Goal: Entertainment & Leisure: Consume media (video, audio)

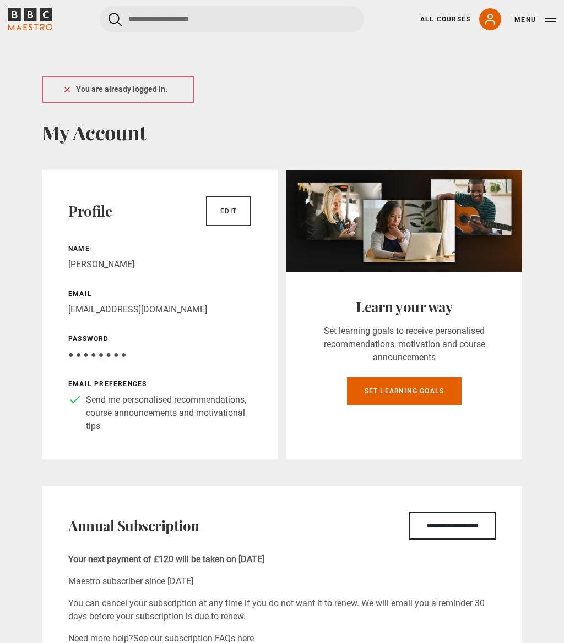
click at [251, 334] on div "Profile Edit Name Malcolm Williams Email malcwilliams@me.com Password Your pass…" at bounding box center [160, 315] width 236 height 290
click at [550, 22] on button "Menu" at bounding box center [534, 19] width 41 height 11
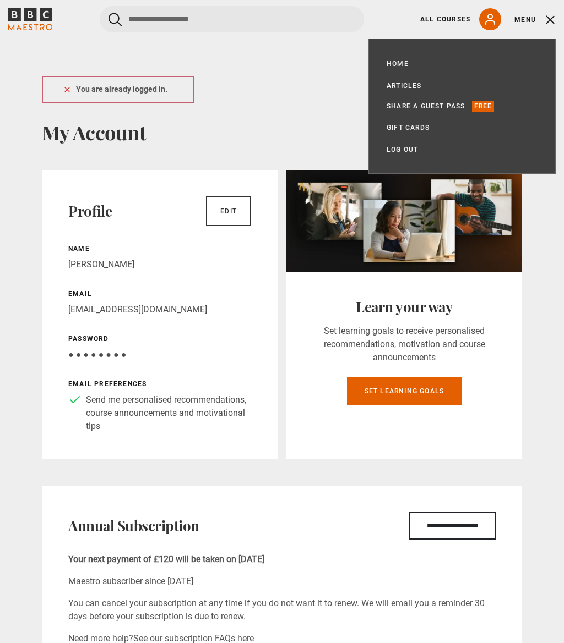
click at [493, 116] on ul "Home All Courses Subscription Articles Share a guest pass Free Gift Cards My Ac…" at bounding box center [461, 106] width 151 height 99
click at [487, 107] on p "Free" at bounding box center [483, 106] width 23 height 11
click at [459, 106] on link "Share a guest pass" at bounding box center [425, 106] width 79 height 11
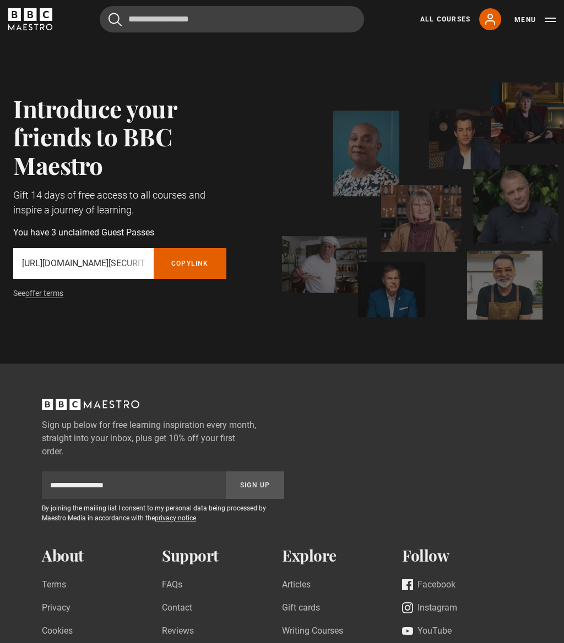
click at [549, 19] on button "Menu" at bounding box center [534, 19] width 41 height 11
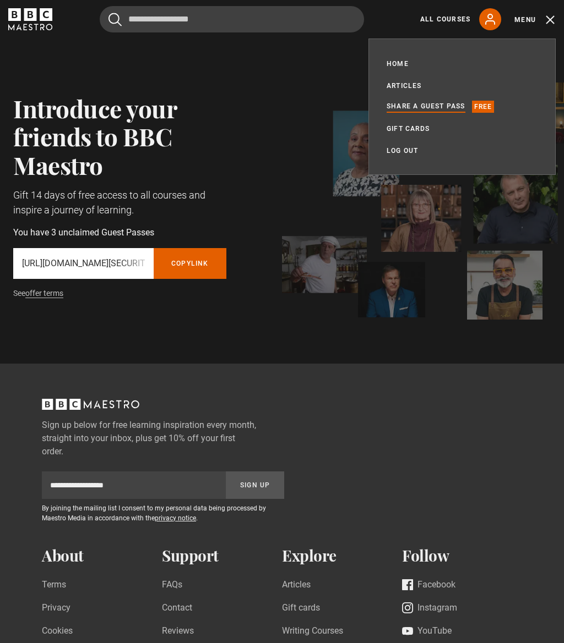
click at [405, 54] on div "Home All Courses Subscription Articles Share a guest pass Free Gift Cards My Ac…" at bounding box center [461, 107] width 187 height 137
click at [407, 61] on link "Home" at bounding box center [397, 63] width 22 height 11
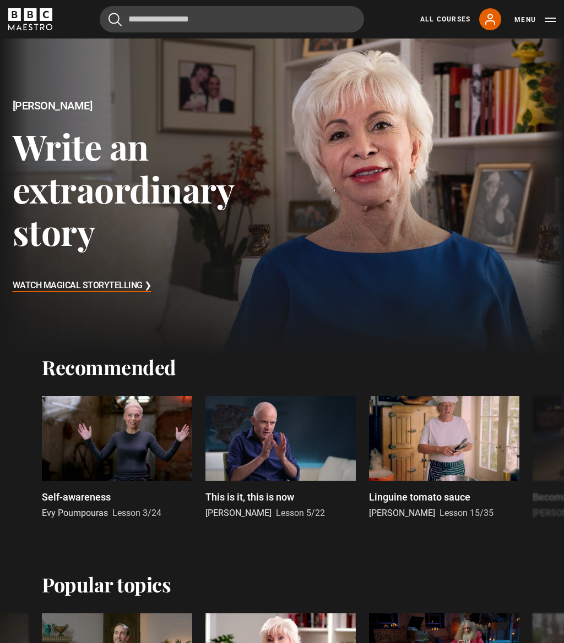
click at [441, 14] on link "All Courses" at bounding box center [445, 19] width 50 height 10
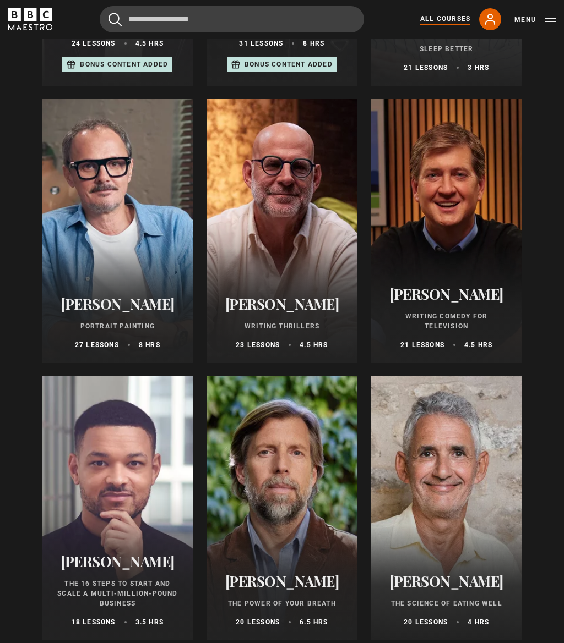
scroll to position [907, 0]
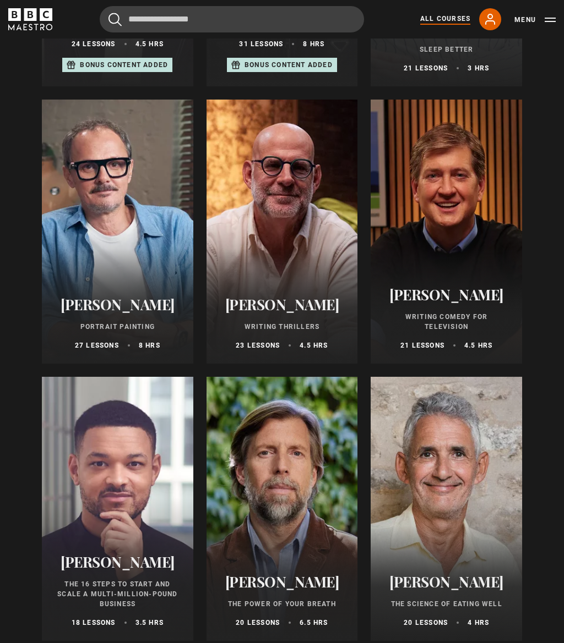
click at [132, 308] on h2 "Jonathan Yeo" at bounding box center [117, 304] width 125 height 17
click at [129, 335] on div "Jonathan Yeo Portrait Painting 27 lessons 8 hrs" at bounding box center [117, 323] width 151 height 81
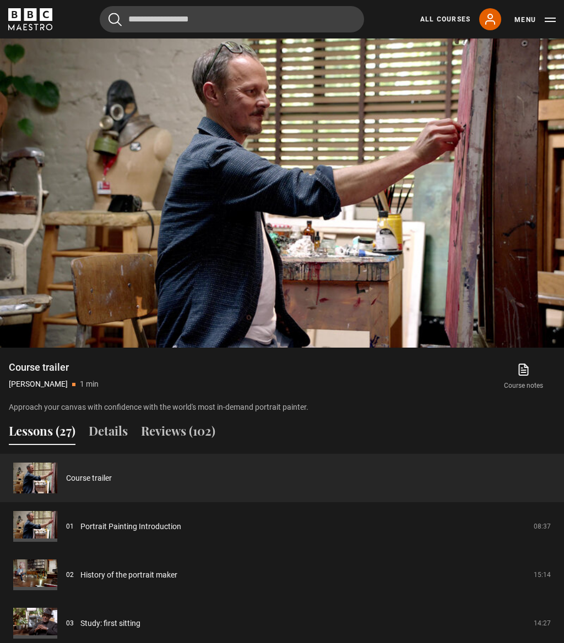
scroll to position [451, 0]
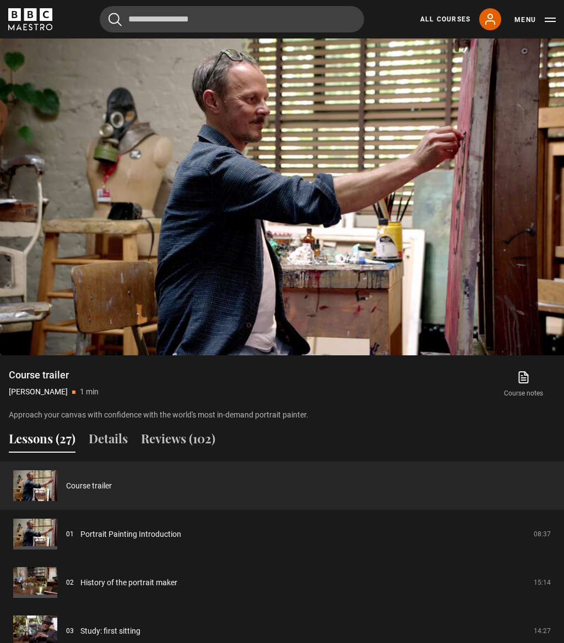
click at [152, 541] on link "Portrait Painting Introduction" at bounding box center [130, 535] width 101 height 12
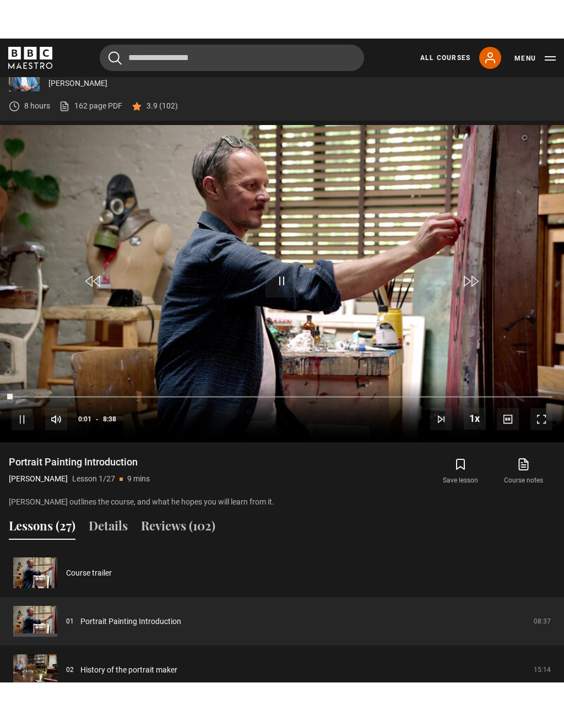
scroll to position [13, 0]
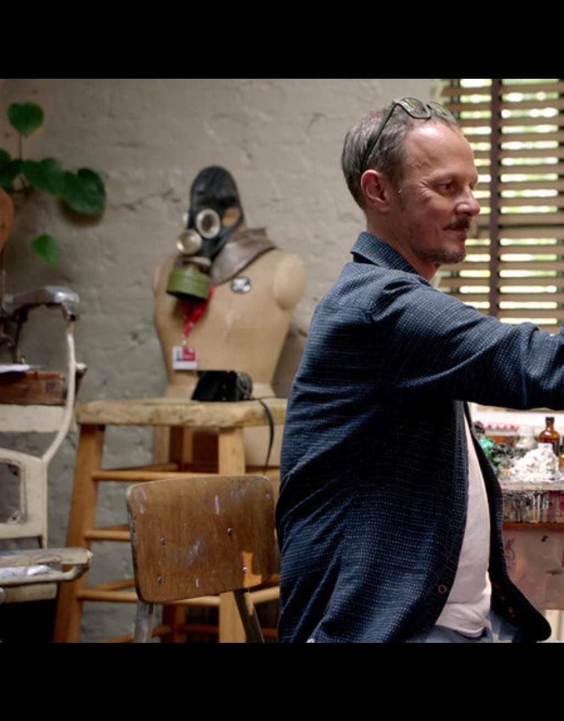
click at [377, 587] on video-js "Video Player is loading. Play Lesson Portrait Painting Introduction 10s Skip Ba…" at bounding box center [282, 360] width 564 height 721
click at [299, 406] on video-js "Video Player is loading. Play Lesson Portrait Painting Introduction 10s Skip Ba…" at bounding box center [282, 360] width 564 height 721
click at [283, 614] on video-js "Video Player is loading. Play Lesson Portrait Painting Introduction 10s Skip Ba…" at bounding box center [282, 360] width 564 height 721
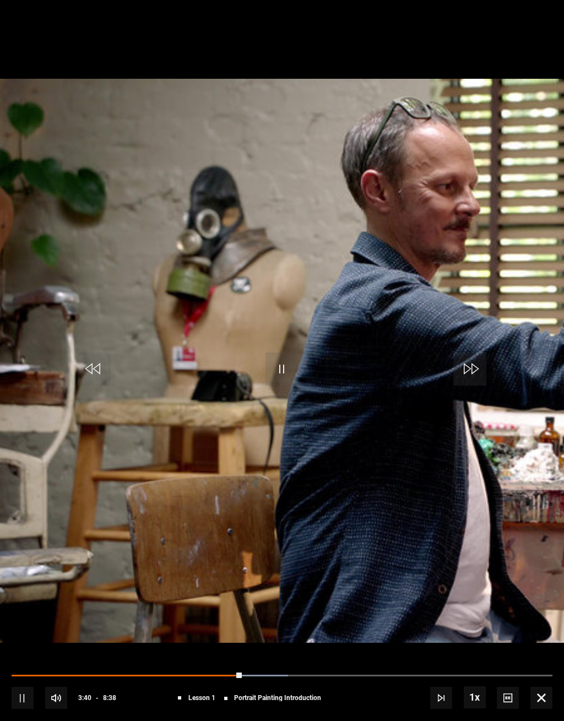
click at [334, 454] on video-js "Video Player is loading. Play Lesson Portrait Painting Introduction 10s Skip Ba…" at bounding box center [282, 360] width 564 height 721
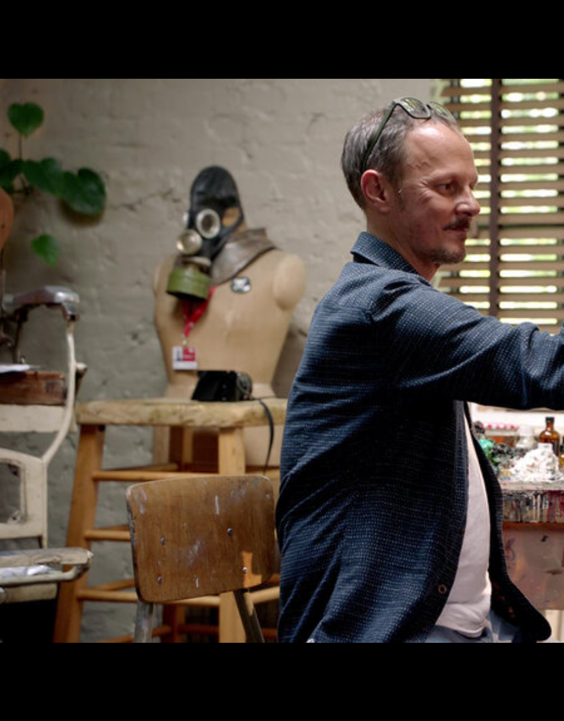
click at [328, 481] on video-js "Video Player is loading. Play Lesson Portrait Painting Introduction 10s Skip Ba…" at bounding box center [282, 360] width 564 height 721
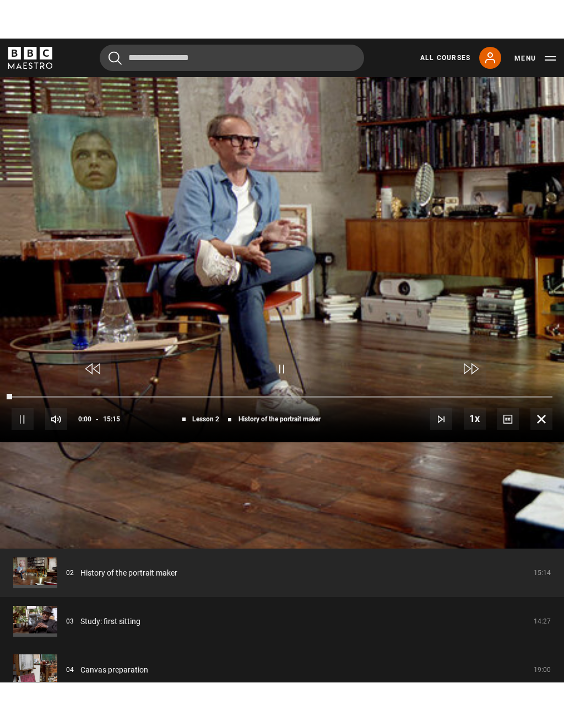
scroll to position [13, 0]
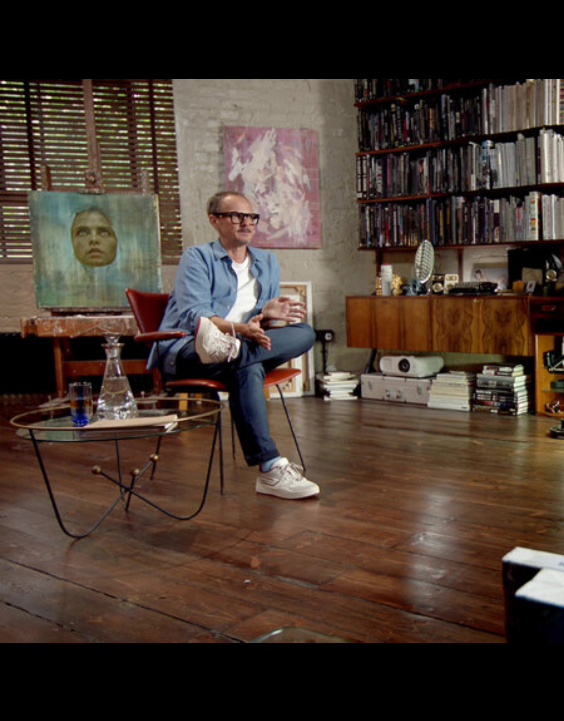
click at [468, 393] on button "10s Skip Forward 10 seconds" at bounding box center [469, 369] width 39 height 50
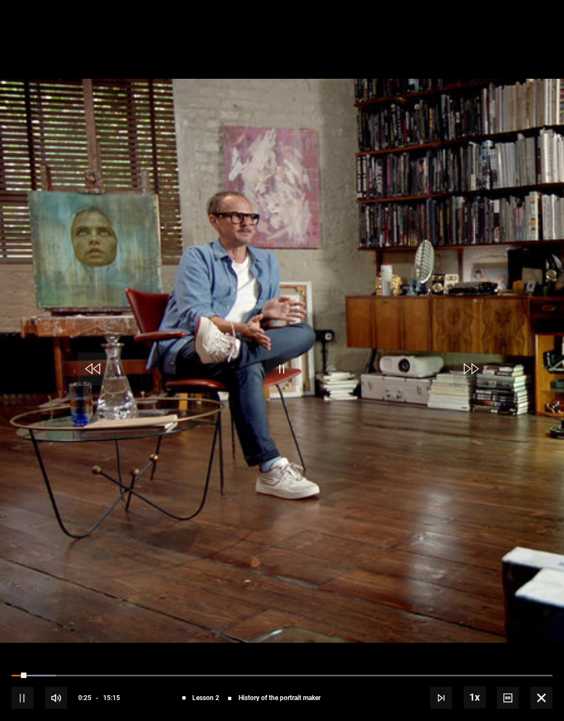
click at [375, 446] on video-js "Video Player is loading. Play Lesson History of the portrait maker 10s Skip Bac…" at bounding box center [282, 360] width 564 height 721
click at [418, 462] on video-js "Video Player is loading. Play Lesson History of the portrait maker 10s Skip Bac…" at bounding box center [282, 360] width 564 height 721
click at [368, 614] on video-js "Video Player is loading. Play Lesson History of the portrait maker 10s Skip Bac…" at bounding box center [282, 360] width 564 height 721
click at [187, 676] on div "Progress Bar" at bounding box center [100, 675] width 176 height 2
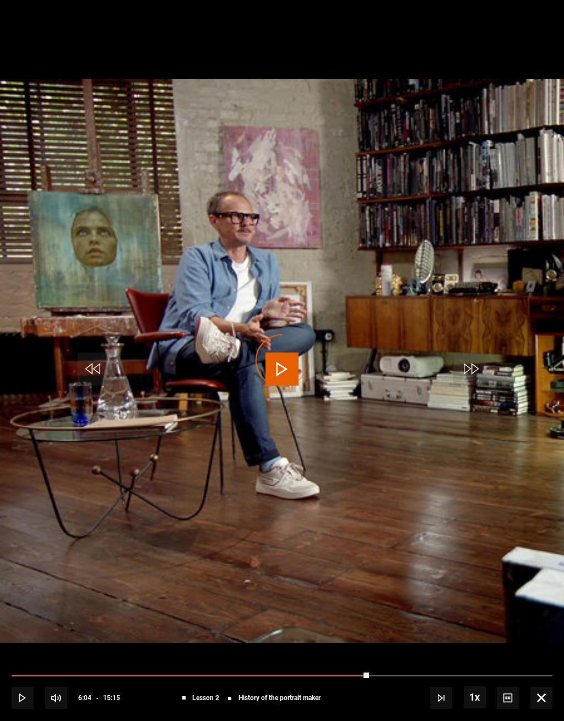
click at [227, 676] on div "Progress Bar" at bounding box center [190, 675] width 357 height 2
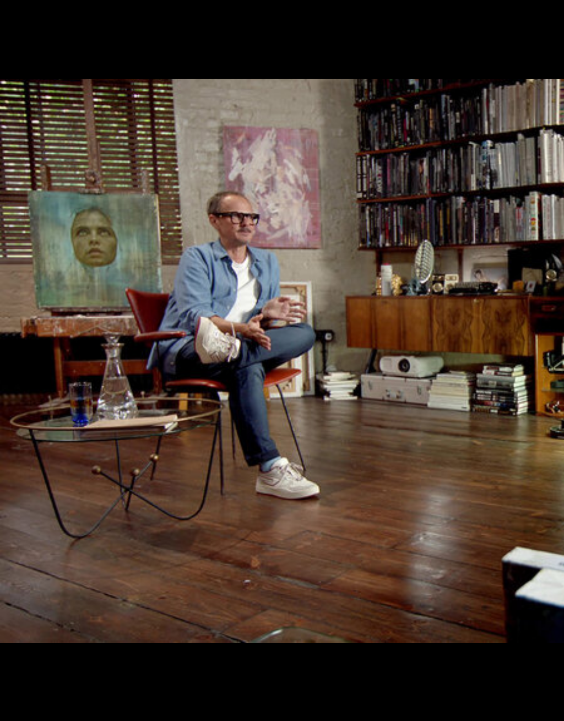
click at [285, 626] on video-js "Video Player is loading. Play Lesson History of the portrait maker 10s Skip Bac…" at bounding box center [282, 360] width 564 height 721
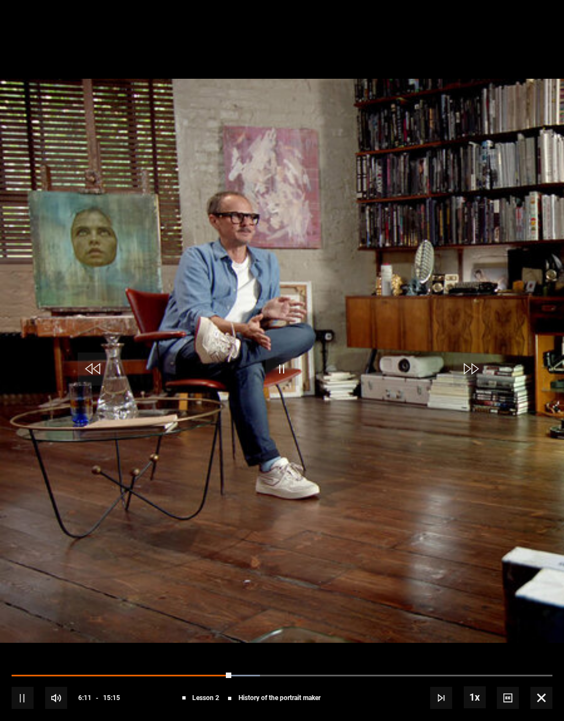
click at [261, 673] on div "10s Skip Back 10 seconds Pause 10s Skip Forward 10 seconds Loaded : 45.89% Paus…" at bounding box center [282, 689] width 564 height 61
click at [384, 611] on video-js "Video Player is loading. Play Lesson History of the portrait maker 10s Skip Bac…" at bounding box center [282, 360] width 564 height 721
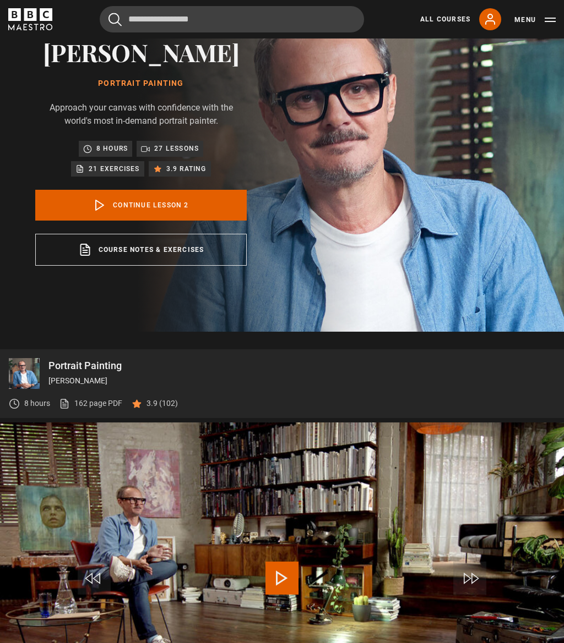
scroll to position [0, 0]
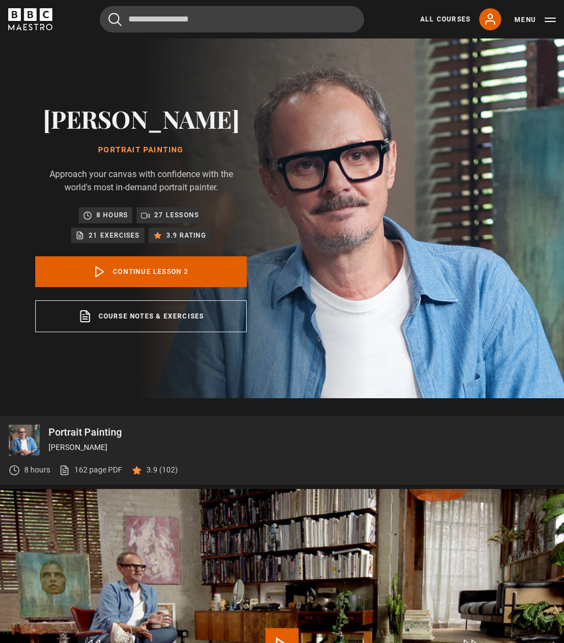
click at [548, 16] on button "Menu" at bounding box center [534, 19] width 41 height 11
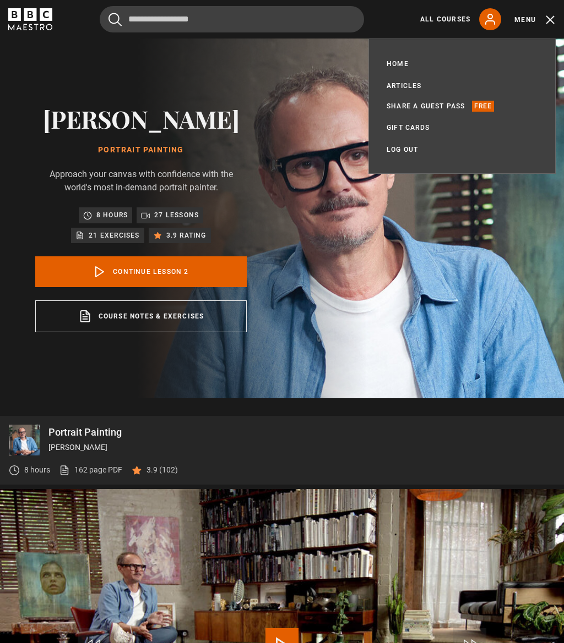
click at [485, 25] on icon at bounding box center [489, 19] width 13 height 13
click at [494, 21] on icon at bounding box center [489, 19] width 13 height 13
click at [515, 249] on img at bounding box center [354, 219] width 564 height 360
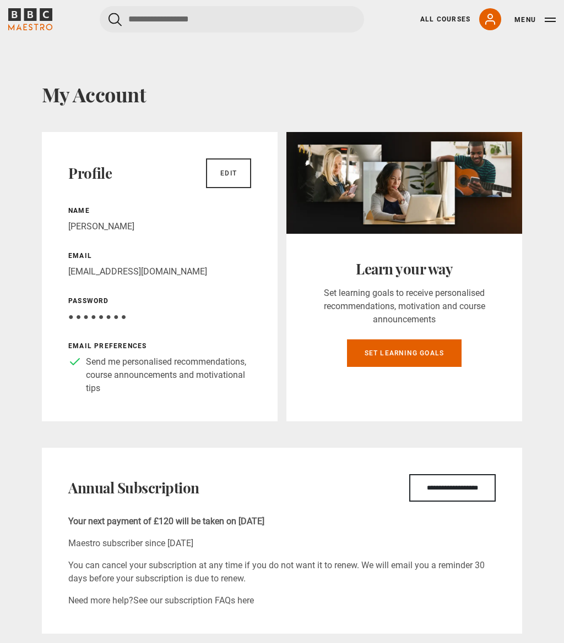
click at [122, 324] on div "Name [PERSON_NAME] Email [EMAIL_ADDRESS][DOMAIN_NAME] Password Your password is…" at bounding box center [159, 300] width 183 height 189
click at [116, 318] on span "● ● ● ● ● ● ● ●" at bounding box center [97, 317] width 58 height 10
click at [100, 316] on span "● ● ● ● ● ● ● ●" at bounding box center [97, 317] width 58 height 10
